Goal: Check status

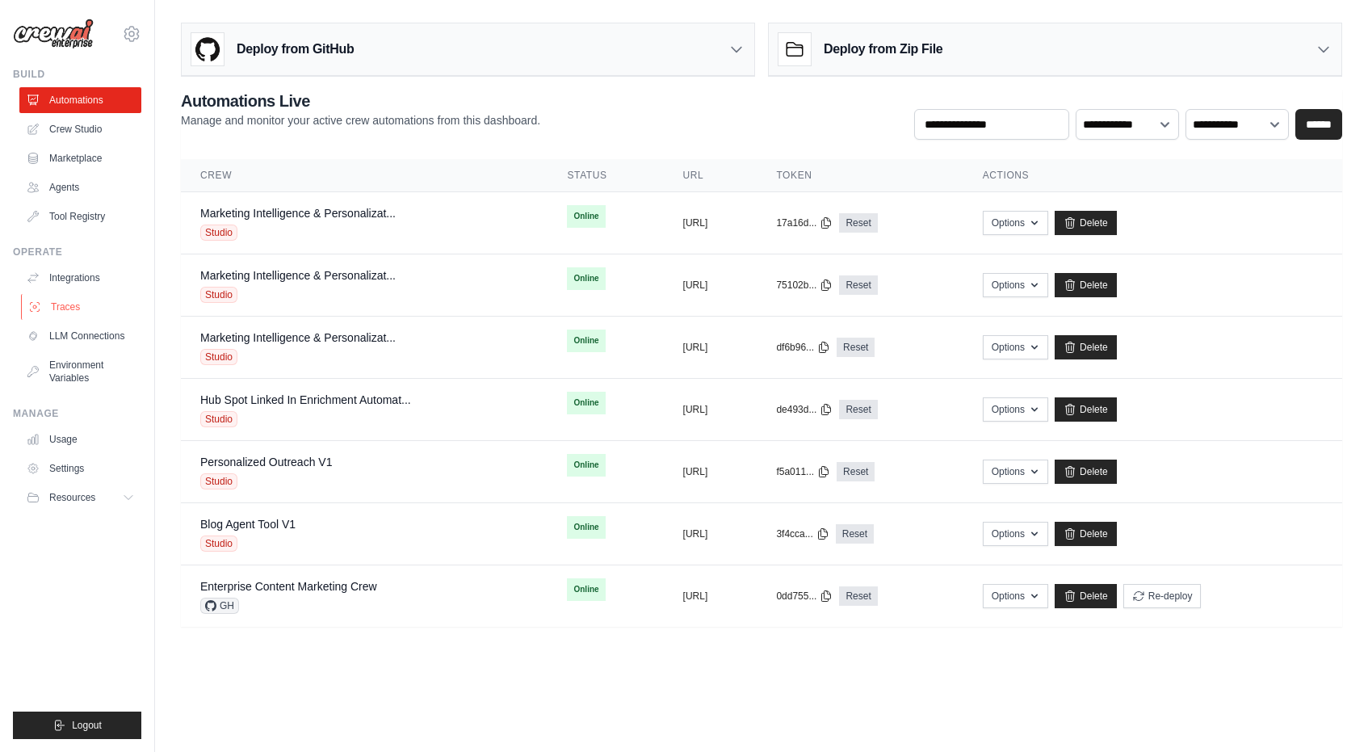
click at [72, 300] on link "Traces" at bounding box center [82, 307] width 122 height 26
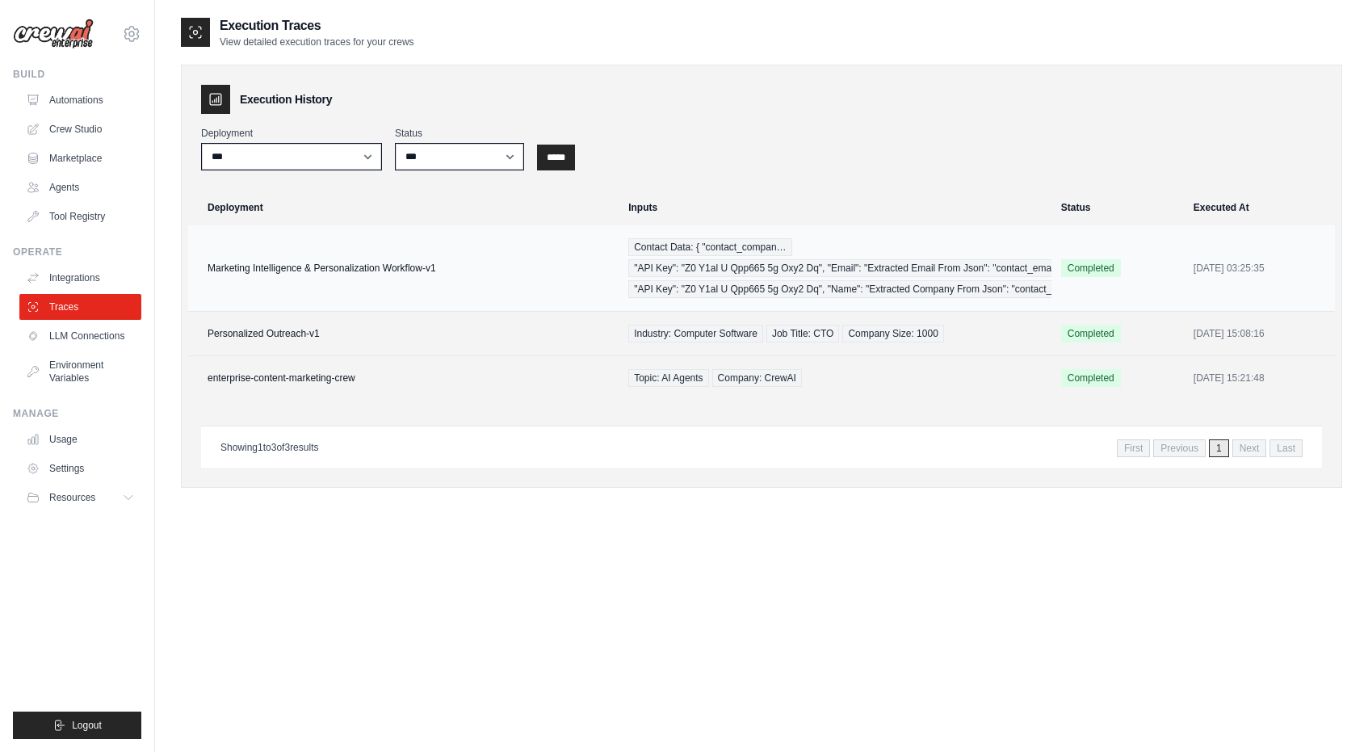
click at [459, 273] on td "Marketing Intelligence & Personalization Workflow-v1" at bounding box center [403, 268] width 430 height 86
